Goal: Download file/media

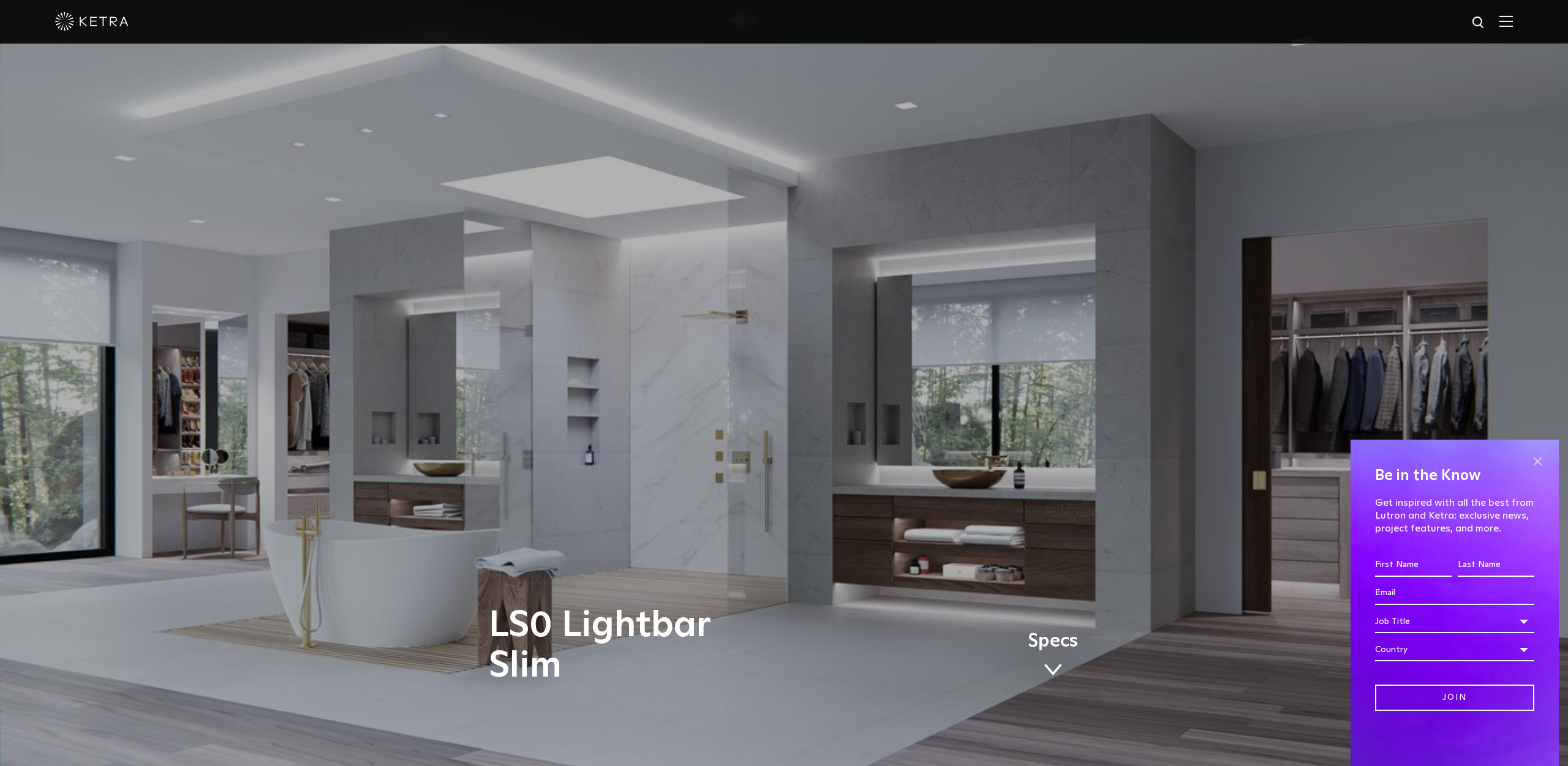
click at [1539, 463] on span at bounding box center [1537, 460] width 18 height 18
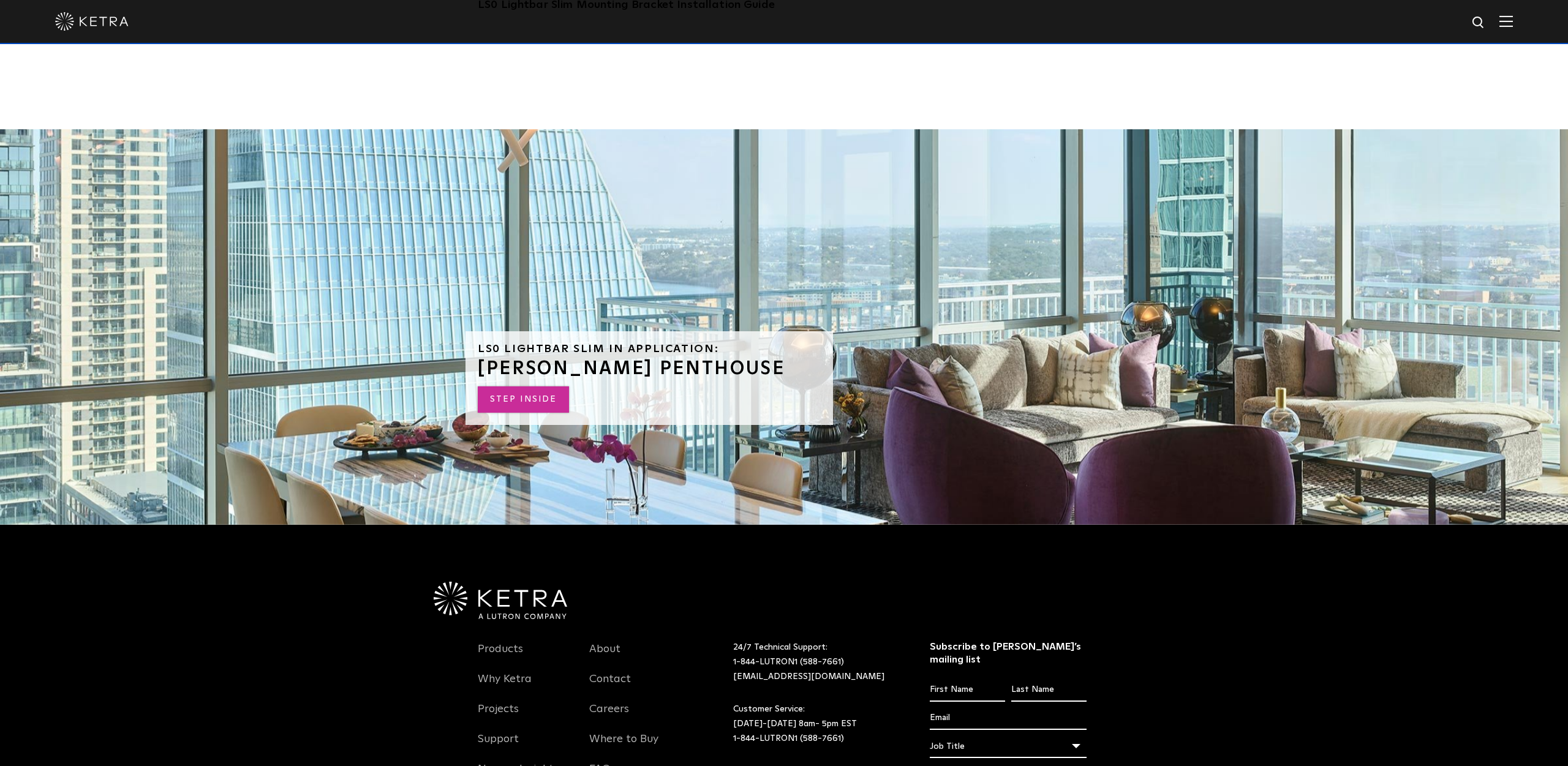
scroll to position [3392, 0]
click at [543, 389] on link "STEP INSIDE" at bounding box center [523, 398] width 92 height 27
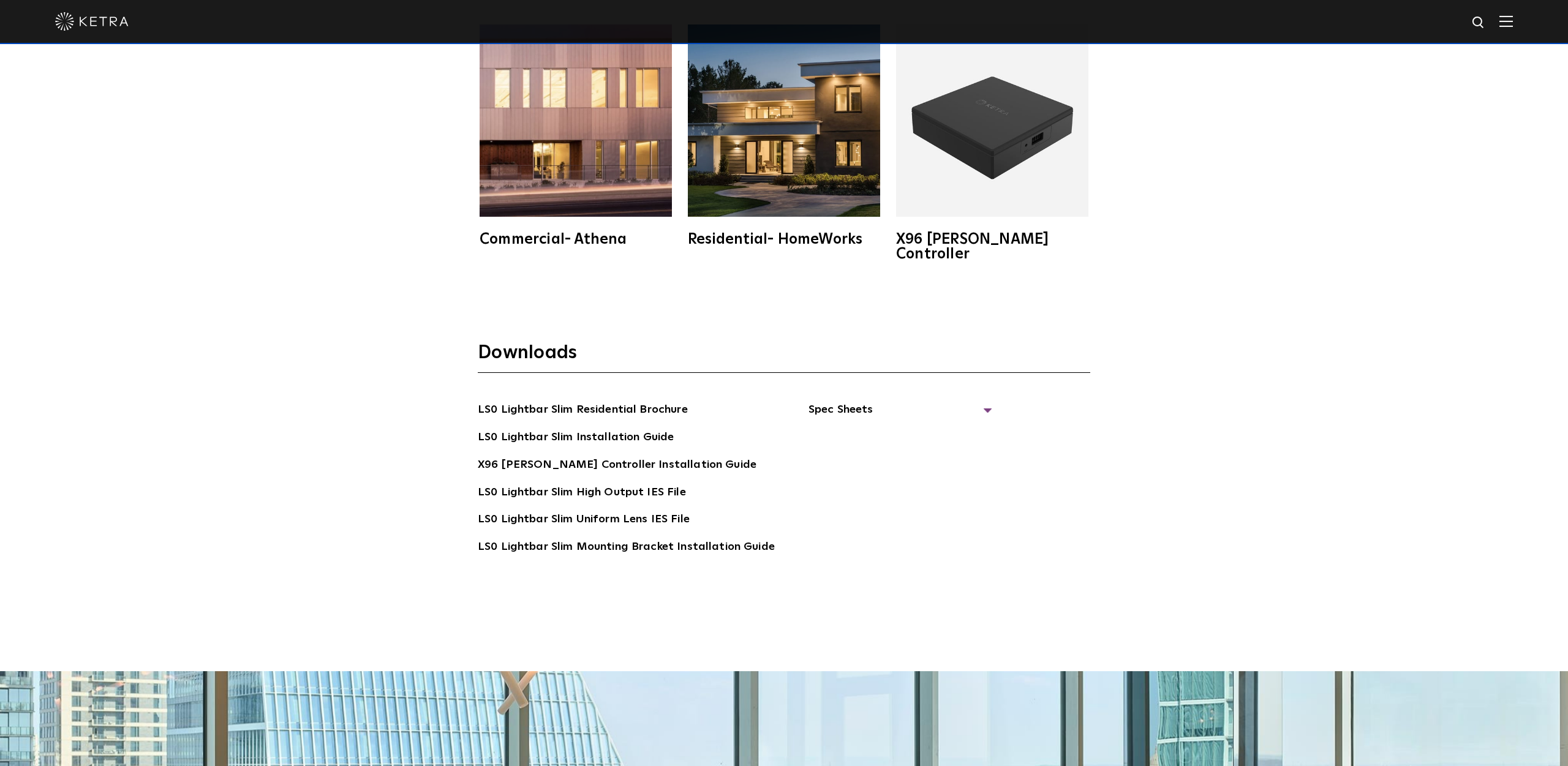
scroll to position [2847, 0]
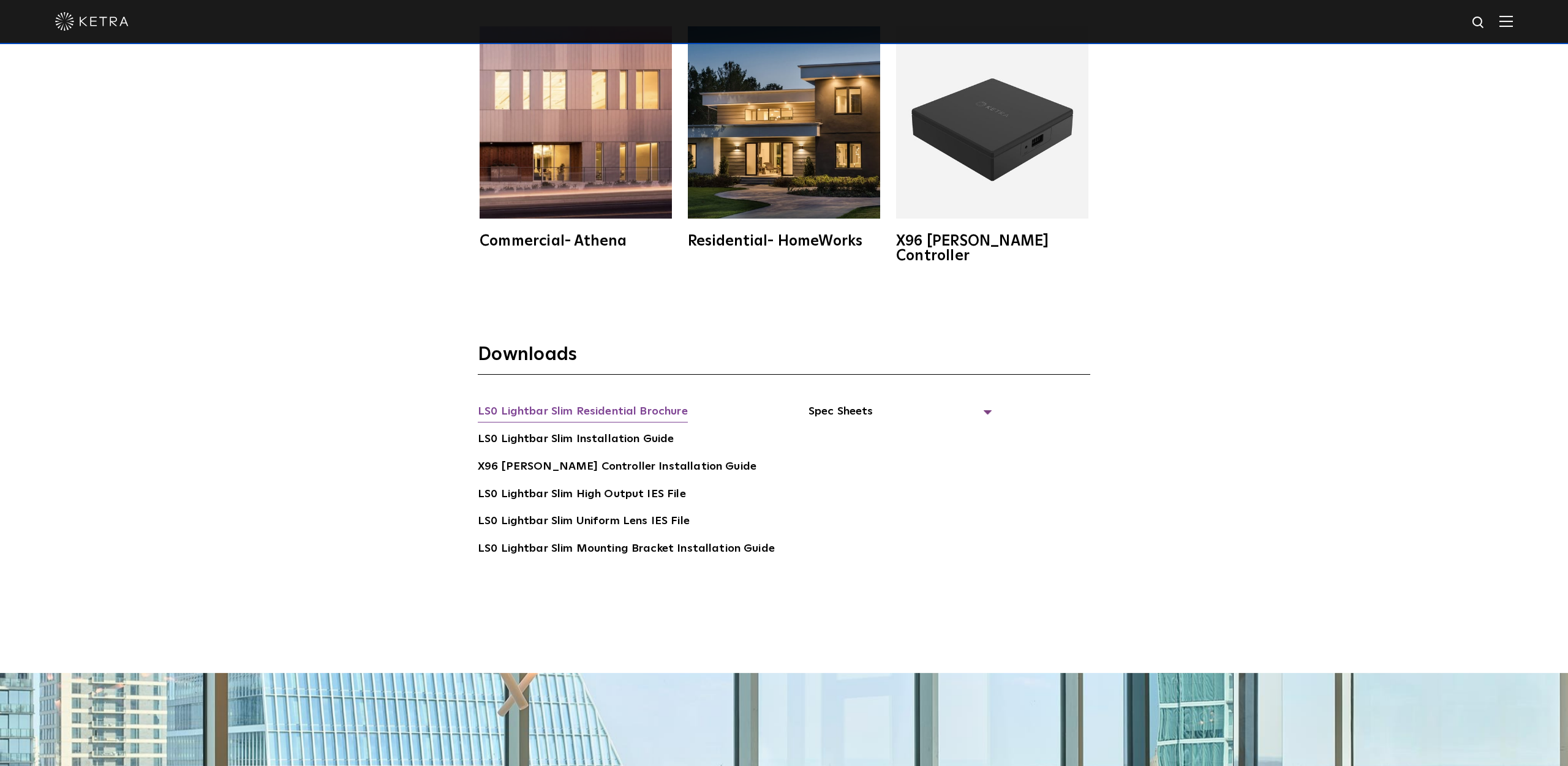
click at [606, 403] on link "LS0 Lightbar Slim Residential Brochure" at bounding box center [582, 413] width 210 height 20
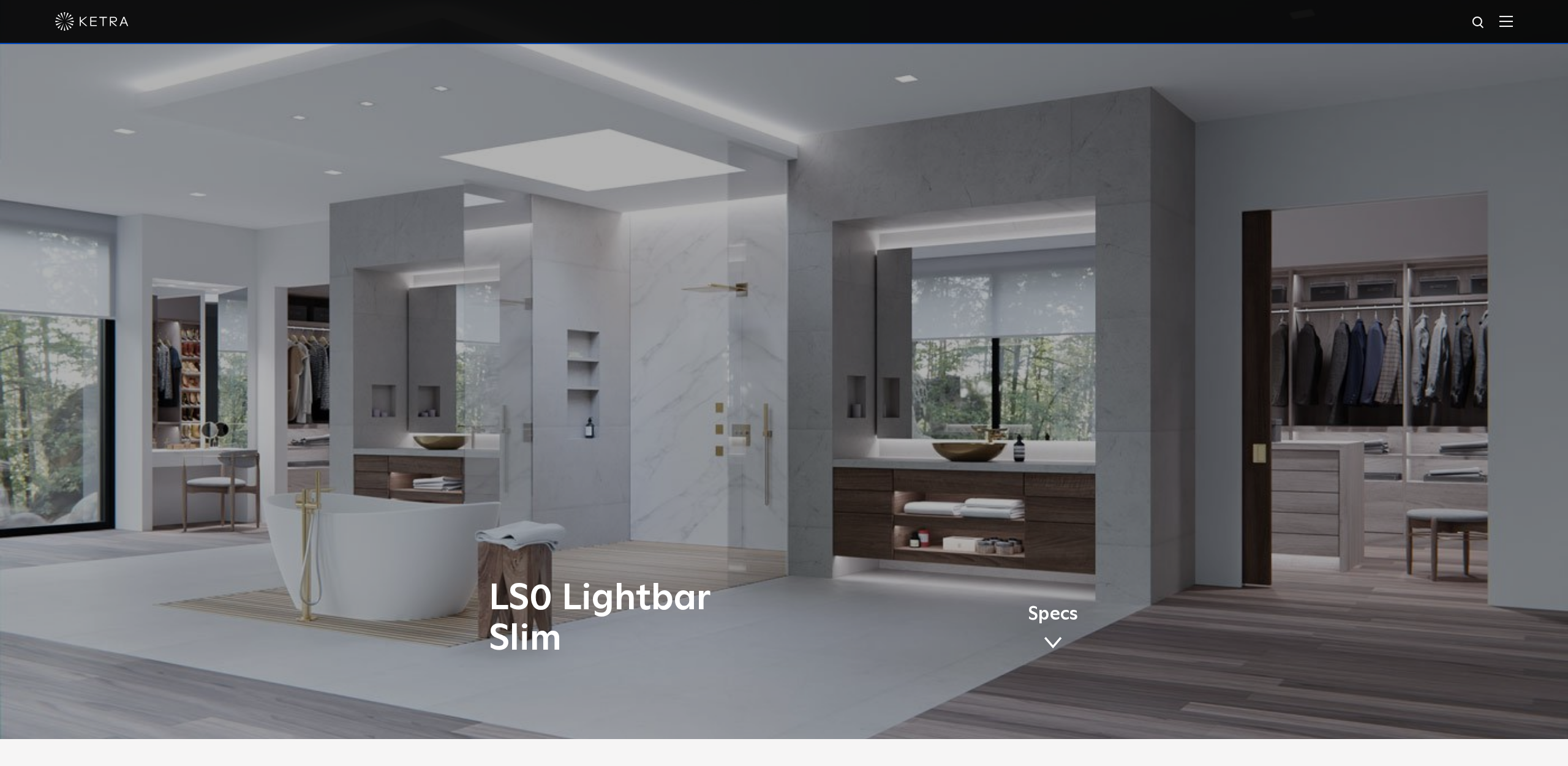
scroll to position [0, 0]
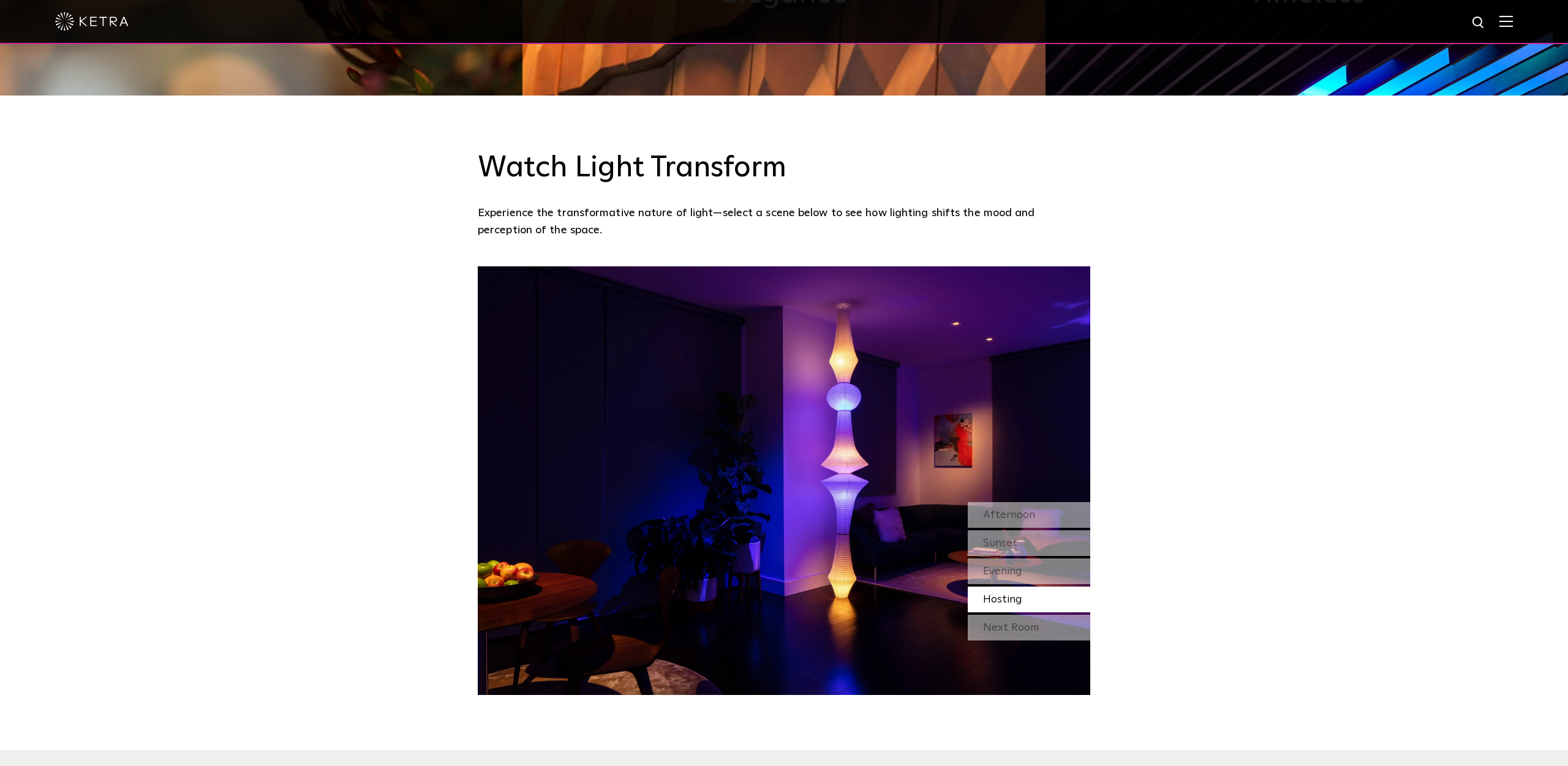
scroll to position [1105, 0]
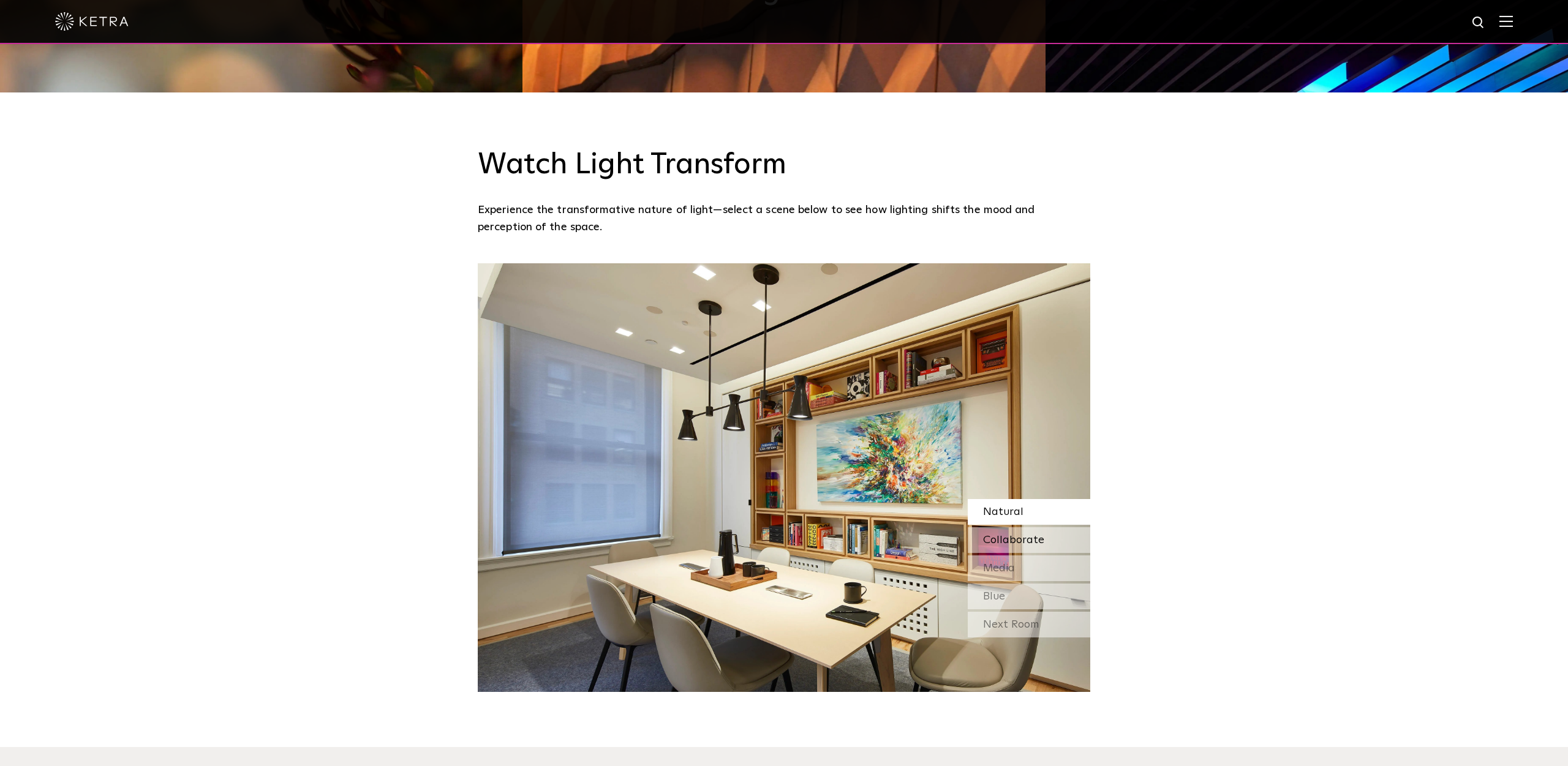
click at [1016, 540] on span "Collaborate" at bounding box center [1014, 539] width 61 height 11
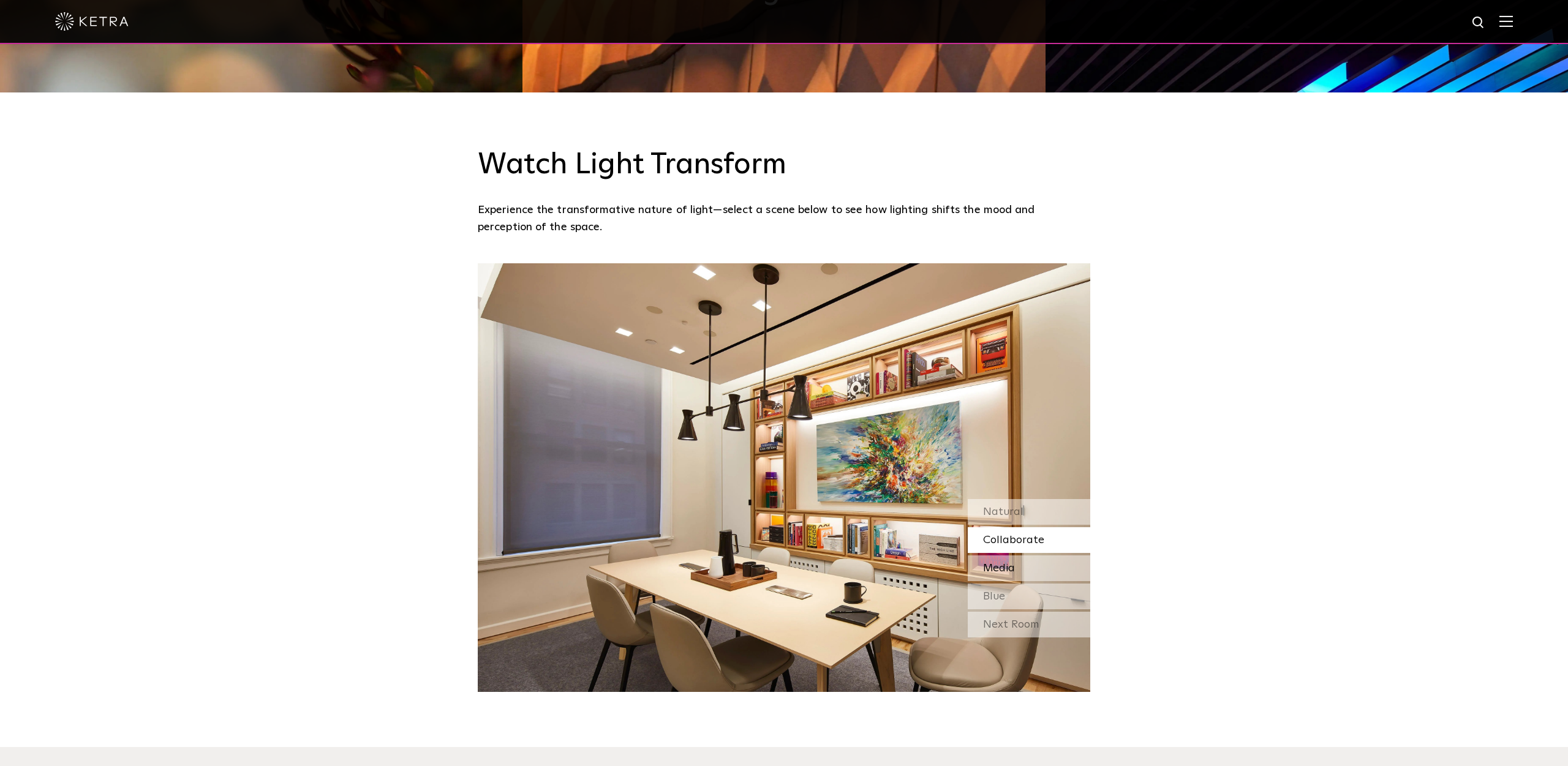
click at [1012, 569] on span "Media" at bounding box center [999, 567] width 32 height 11
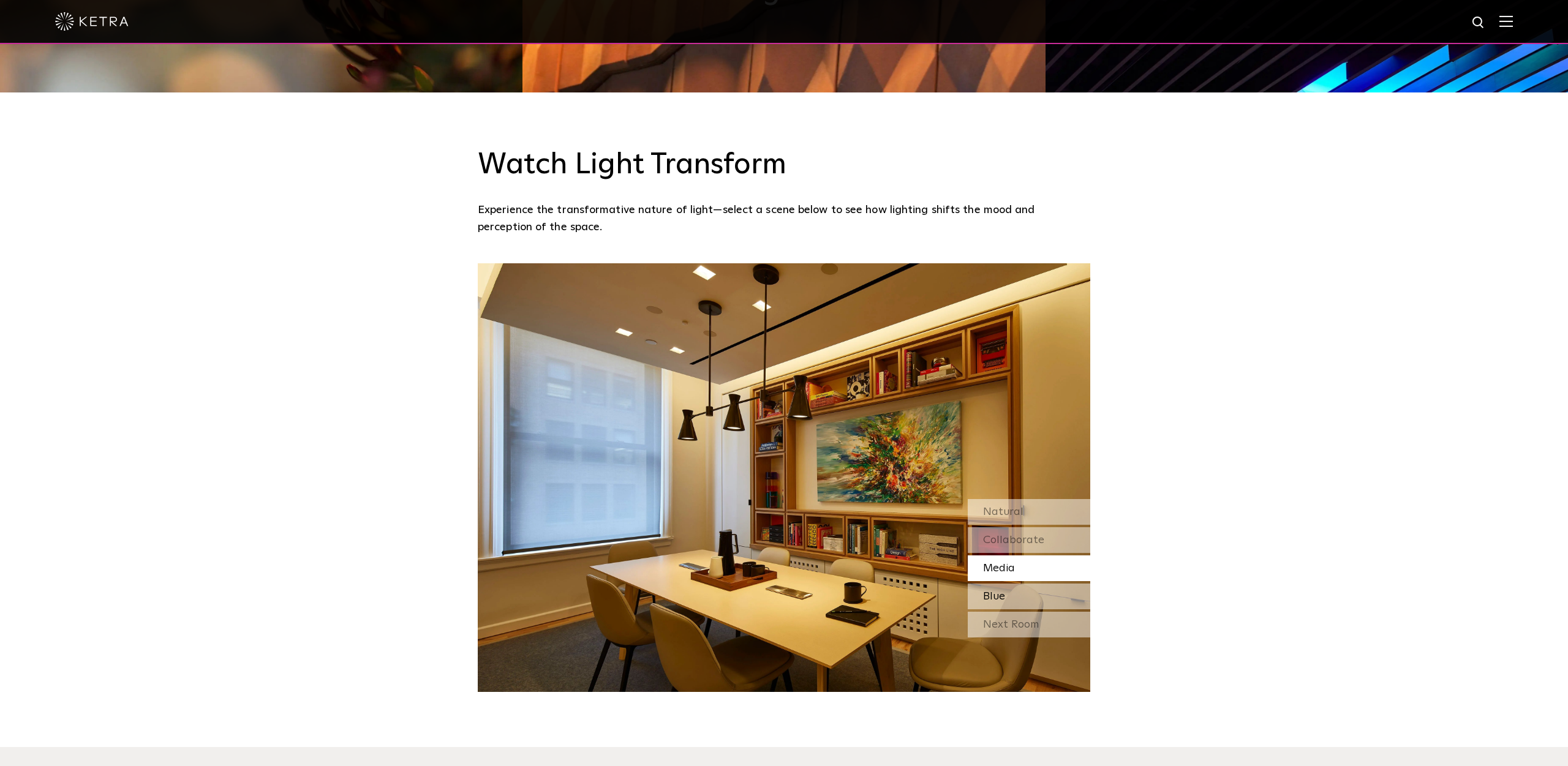
click at [1000, 599] on span "Blue" at bounding box center [994, 596] width 22 height 11
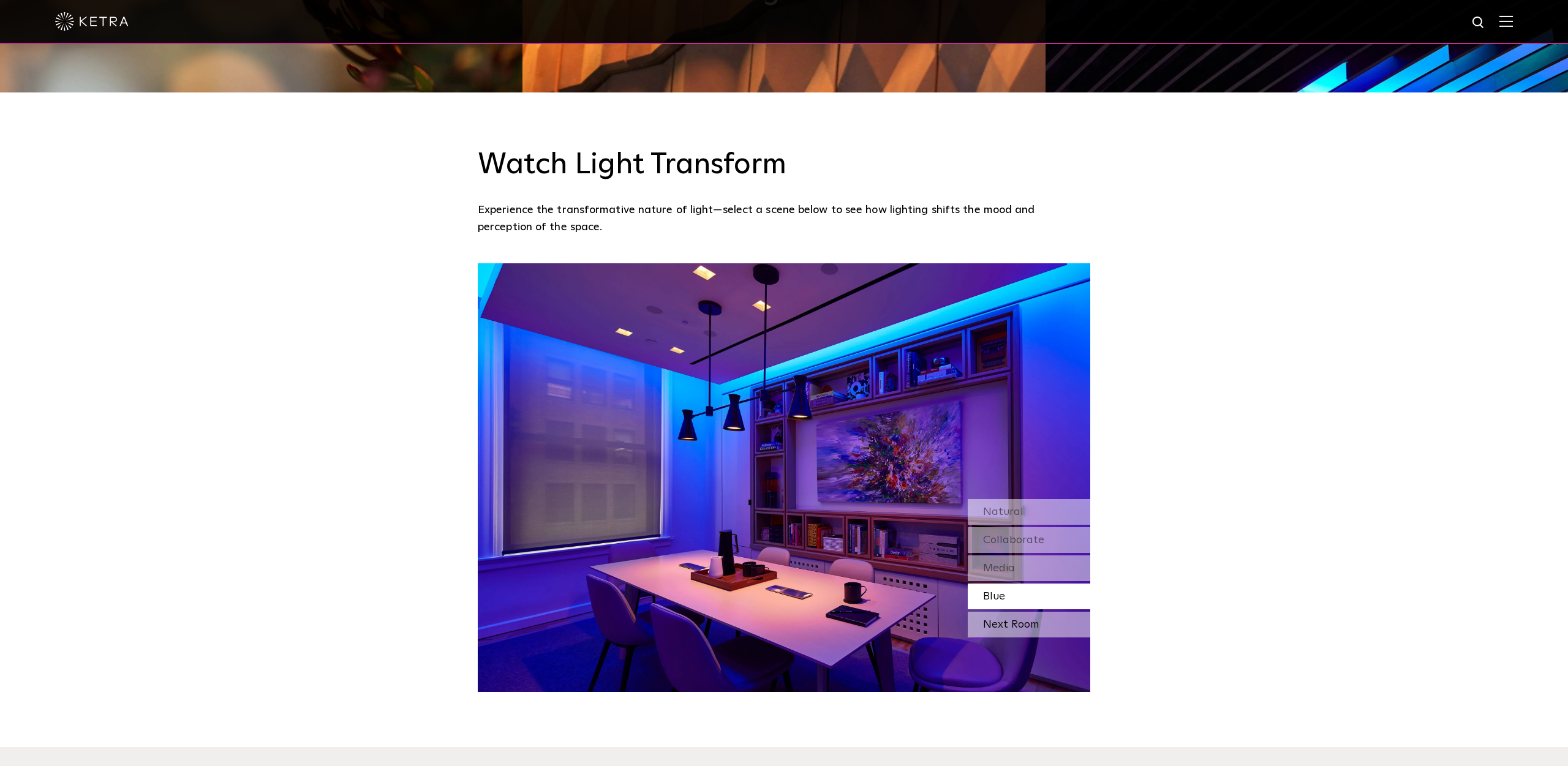
click at [1013, 627] on div "Next Room" at bounding box center [1029, 624] width 123 height 26
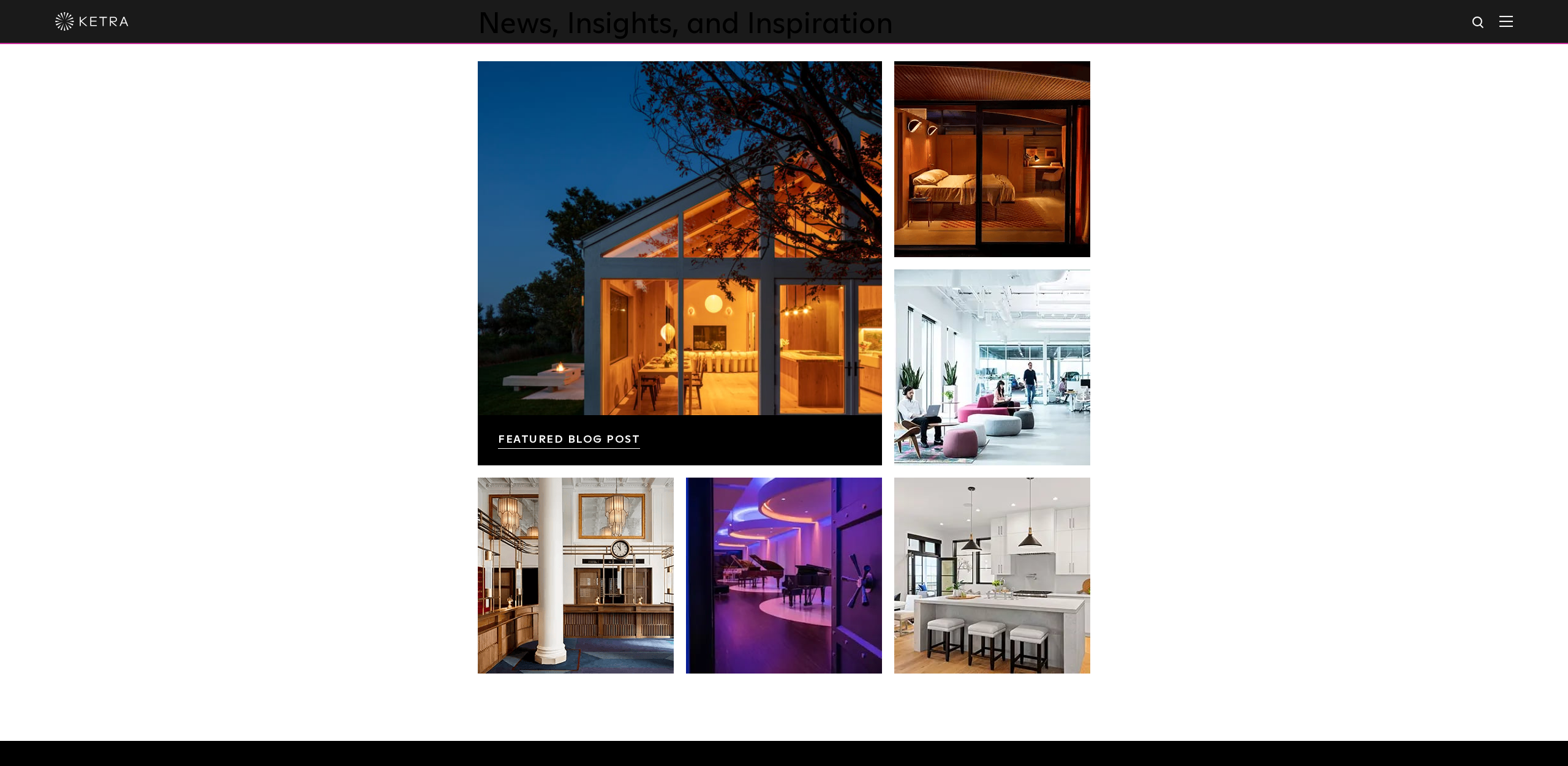
scroll to position [2207, 0]
